Goal: Transaction & Acquisition: Download file/media

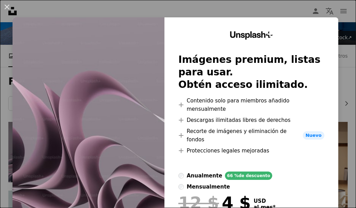
click at [120, 22] on img at bounding box center [89, 144] width 152 height 254
click at [11, 7] on button "An X shape" at bounding box center [7, 7] width 8 height 8
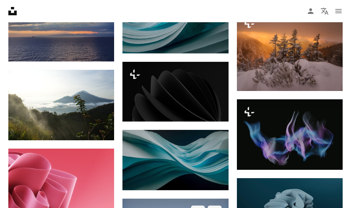
scroll to position [452, 0]
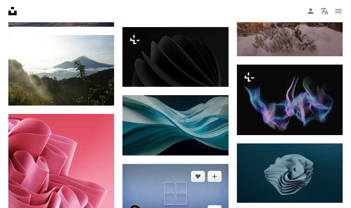
click at [218, 205] on link "Arrow pointing down" at bounding box center [214, 210] width 14 height 11
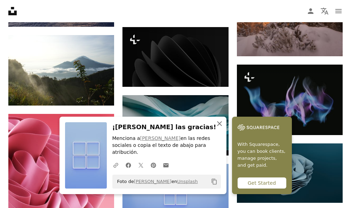
click at [223, 128] on icon "An X shape" at bounding box center [219, 124] width 8 height 8
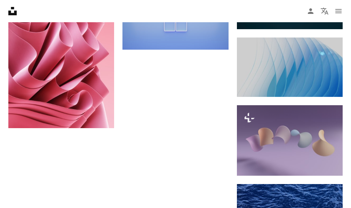
scroll to position [638, 0]
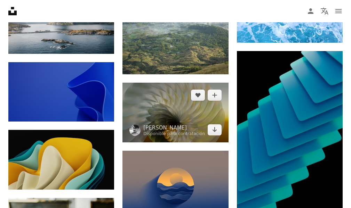
scroll to position [881, 0]
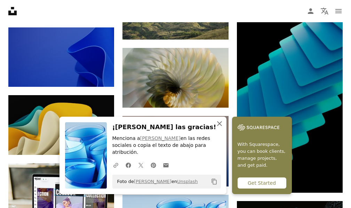
click at [223, 128] on icon "An X shape" at bounding box center [219, 124] width 8 height 8
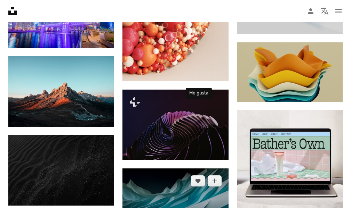
scroll to position [1750, 0]
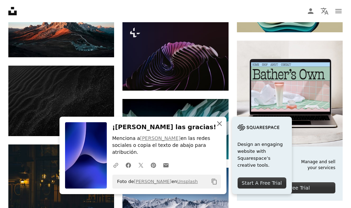
click at [223, 128] on icon "An X shape" at bounding box center [219, 124] width 8 height 8
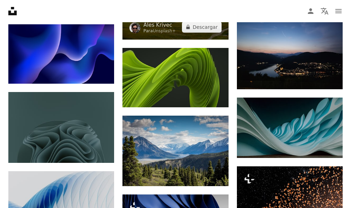
scroll to position [2062, 0]
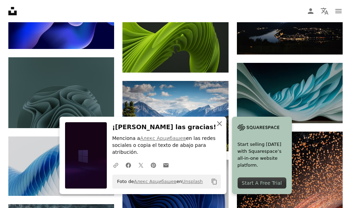
click at [222, 126] on icon "button" at bounding box center [219, 123] width 5 height 5
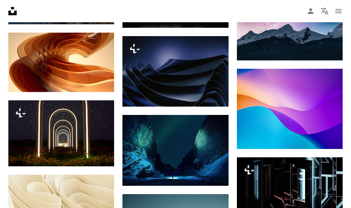
scroll to position [2410, 0]
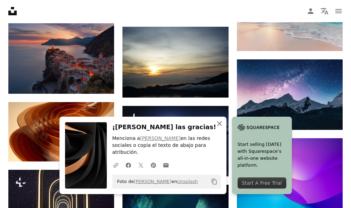
click at [223, 128] on icon "An X shape" at bounding box center [219, 124] width 8 height 8
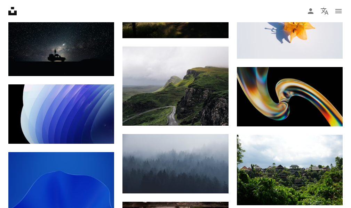
scroll to position [3035, 0]
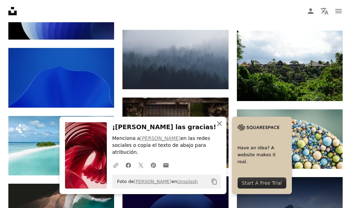
click at [222, 126] on icon "button" at bounding box center [219, 123] width 5 height 5
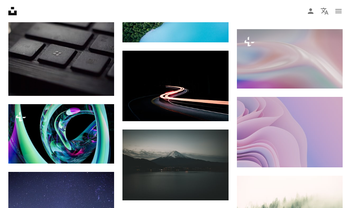
scroll to position [4147, 0]
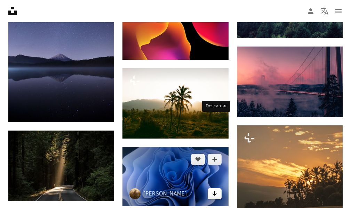
click at [214, 189] on icon "Arrow pointing down" at bounding box center [215, 193] width 6 height 8
